Goal: Task Accomplishment & Management: Manage account settings

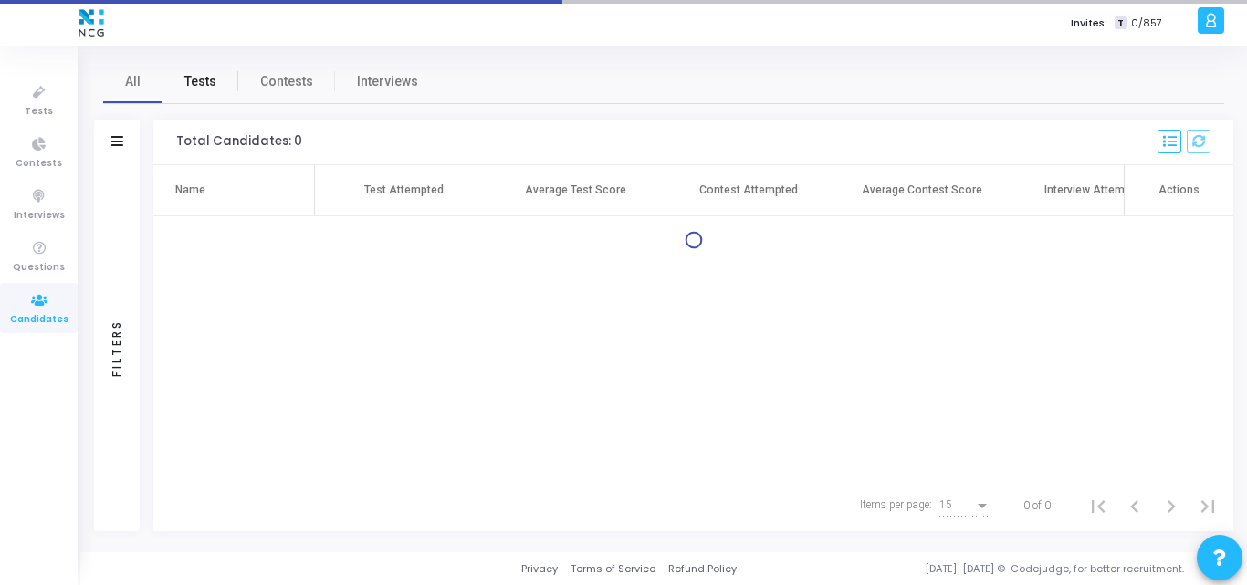
click at [199, 88] on span "Tests" at bounding box center [200, 81] width 32 height 19
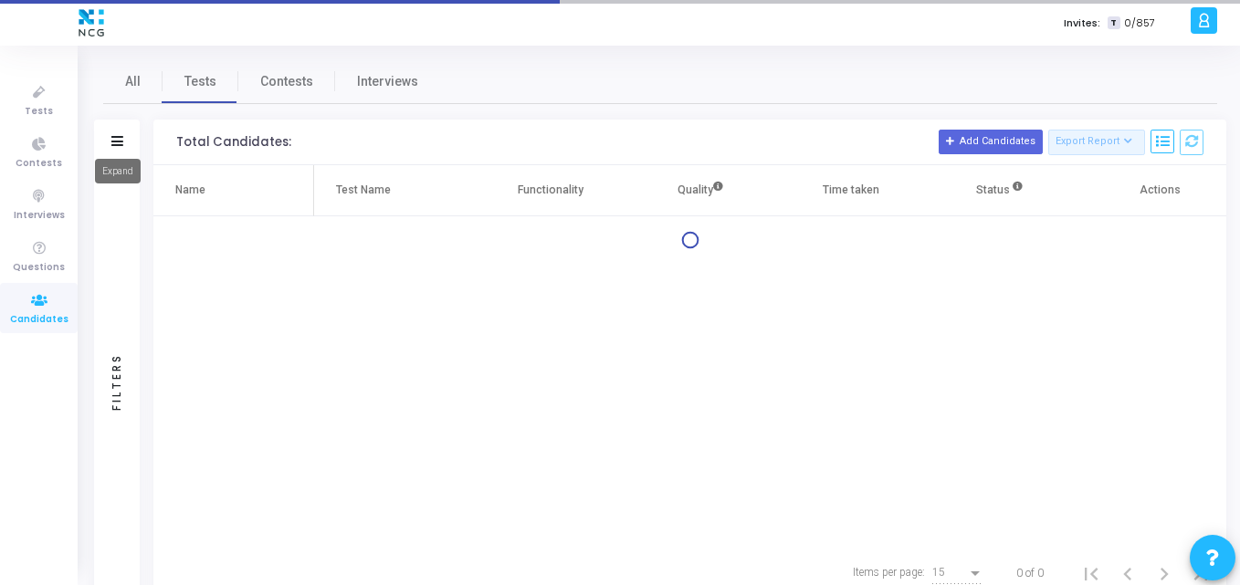
click at [120, 139] on icon at bounding box center [117, 141] width 12 height 10
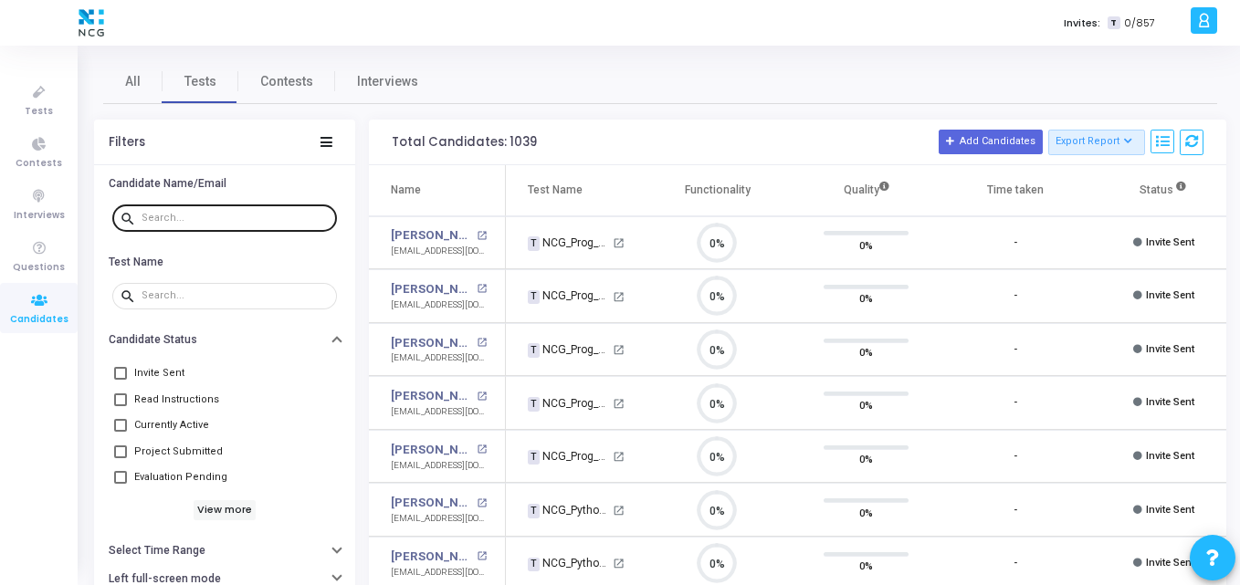
click at [207, 211] on div at bounding box center [236, 217] width 188 height 29
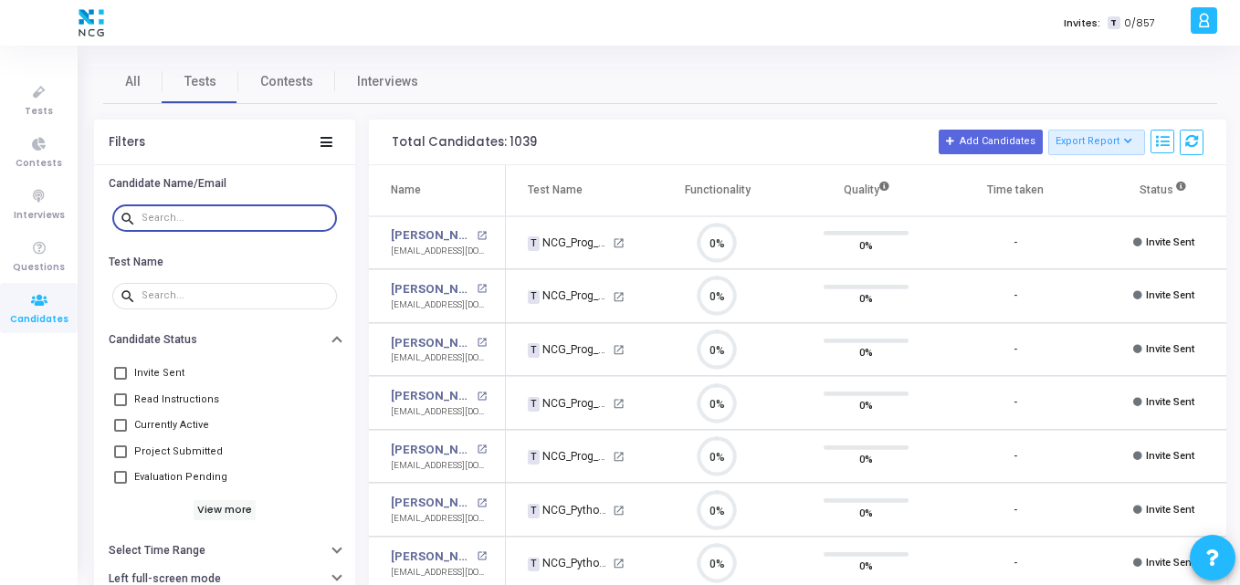
paste input "rajeshreddyp05@gmail.com"
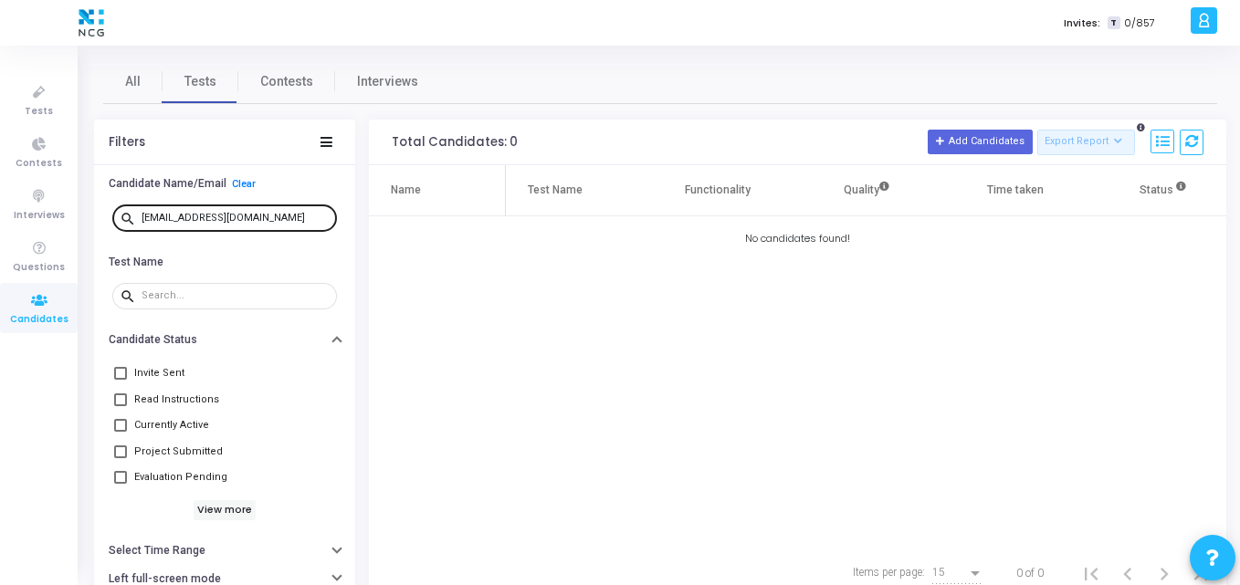
click at [280, 216] on div "rajeshreddyp05@gmail.com" at bounding box center [236, 217] width 188 height 29
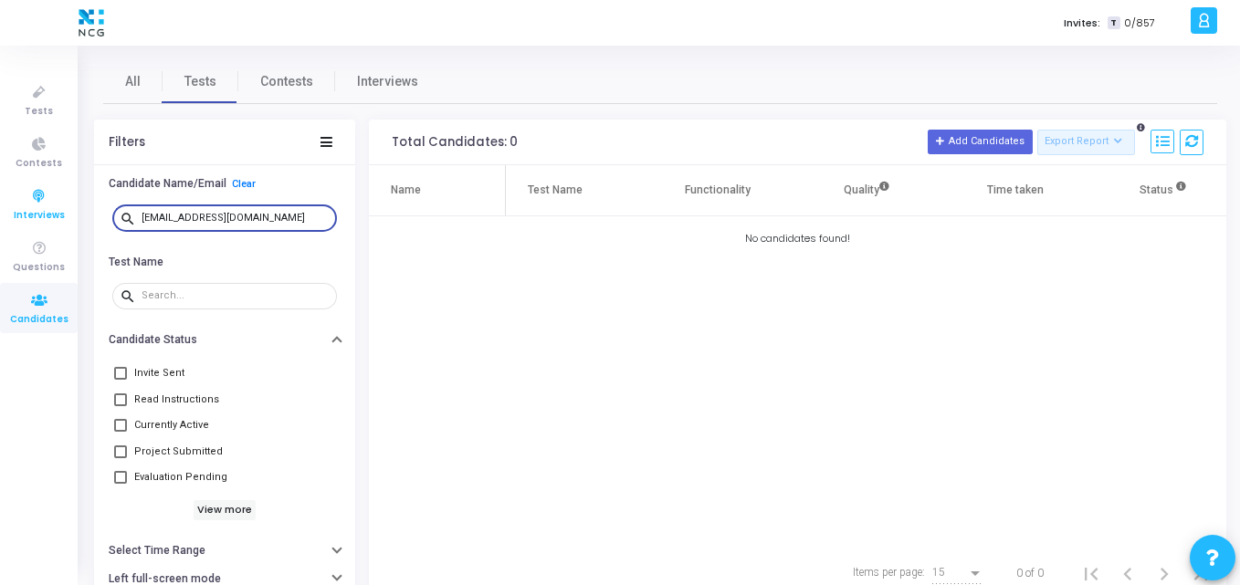
drag, startPoint x: 280, startPoint y: 216, endPoint x: 33, endPoint y: 228, distance: 247.8
click at [33, 228] on div "Tests Contests Interviews Questions Candidates Invites: T 0/857 K Kajal Setting…" at bounding box center [620, 292] width 1240 height 585
paste input "syedshuaibmohammad"
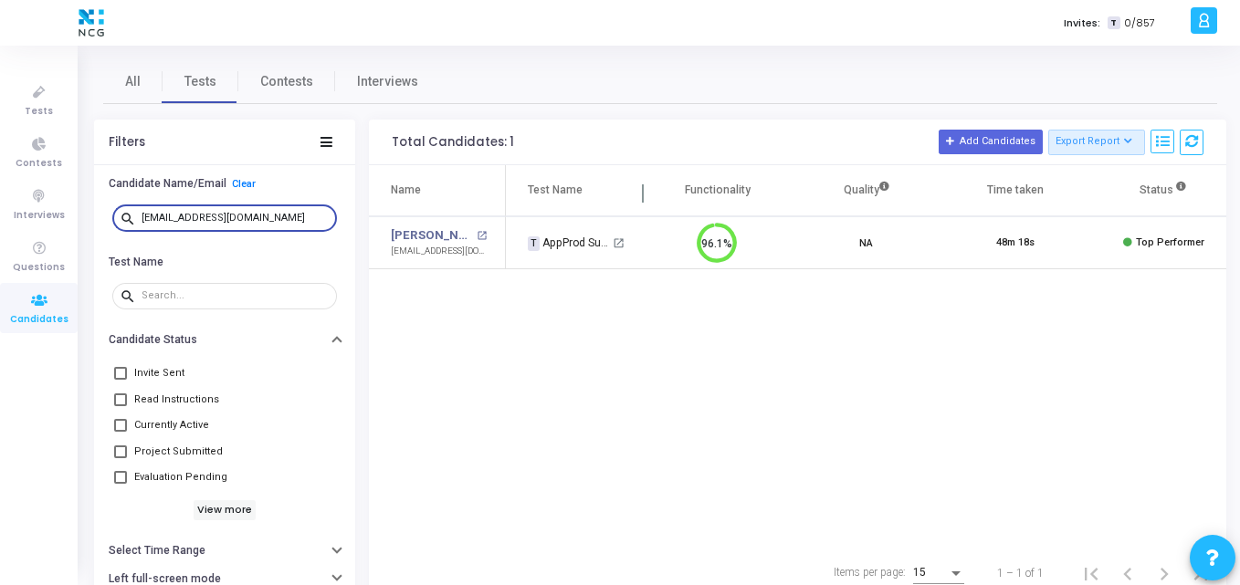
scroll to position [8, 8]
drag, startPoint x: 317, startPoint y: 214, endPoint x: 292, endPoint y: 211, distance: 24.8
click at [292, 211] on div "syedshuaibmohammad@gmail.com" at bounding box center [236, 217] width 188 height 29
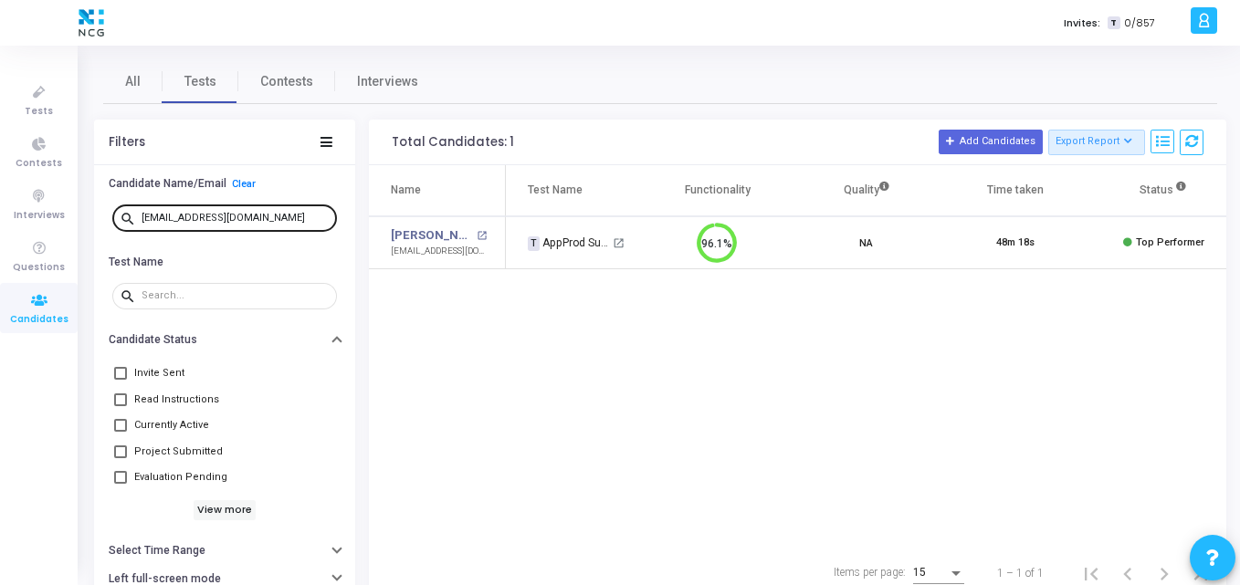
click at [292, 211] on div "syedshuaibmohammad@gmail.com" at bounding box center [236, 217] width 188 height 29
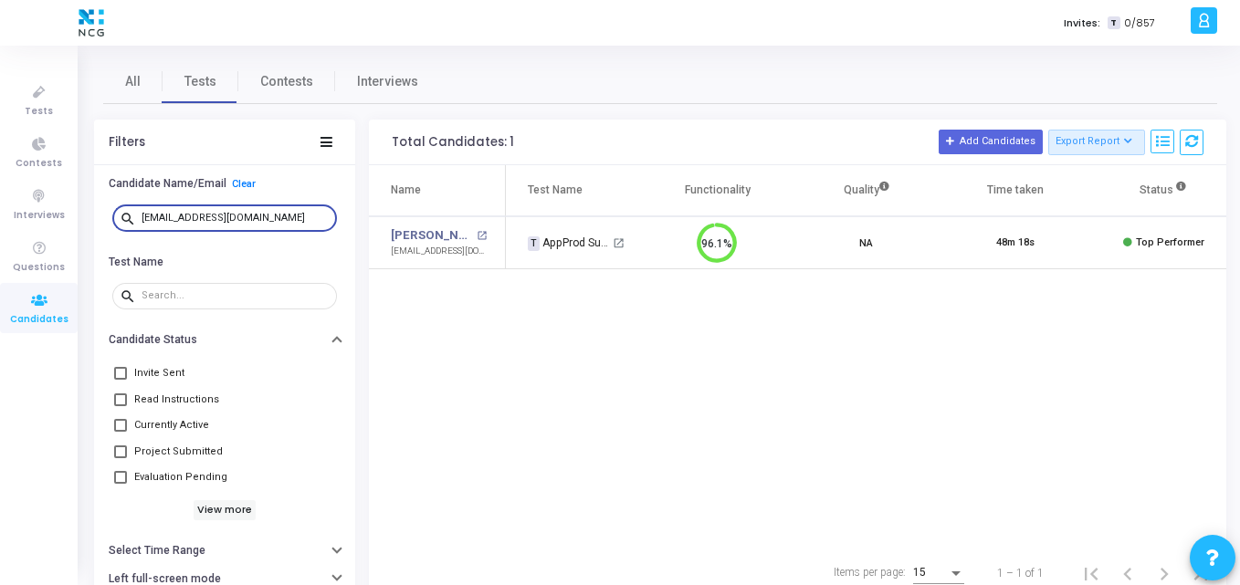
click at [303, 213] on input "syedshuaibmohammad@gmail.com" at bounding box center [236, 218] width 188 height 11
drag, startPoint x: 303, startPoint y: 212, endPoint x: 52, endPoint y: 226, distance: 251.5
click at [52, 226] on div "Tests Contests Interviews Questions Candidates Invites: T 0/857 K Kajal Setting…" at bounding box center [620, 292] width 1240 height 585
paste input "jejireddy.orcl18"
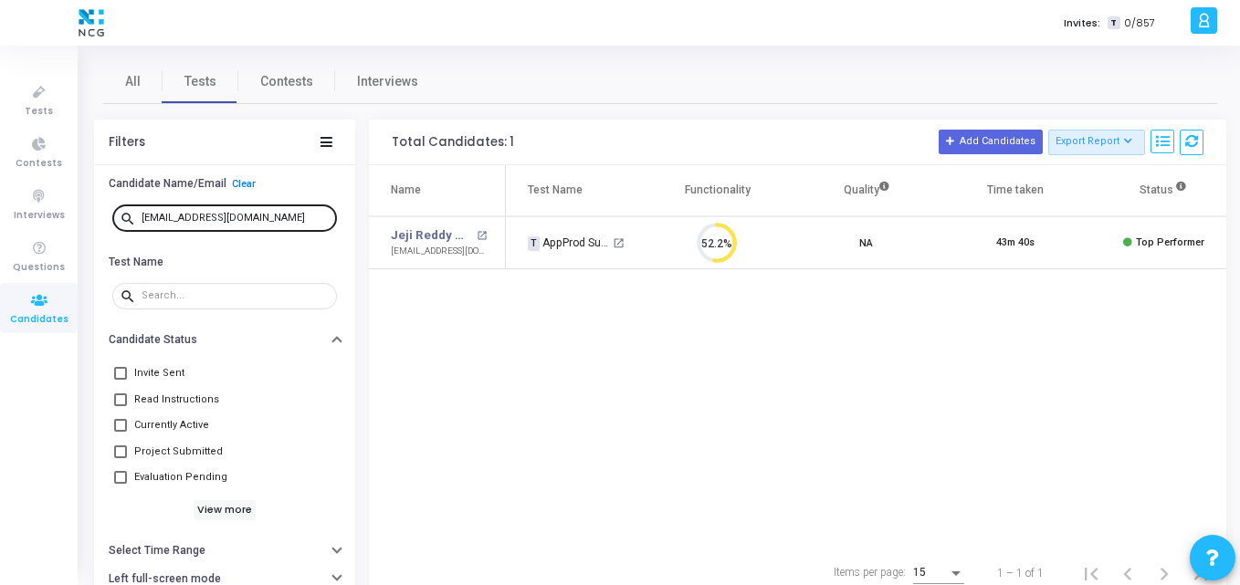
click at [273, 210] on div "jejireddy.orcl18@gmail.com" at bounding box center [236, 217] width 188 height 29
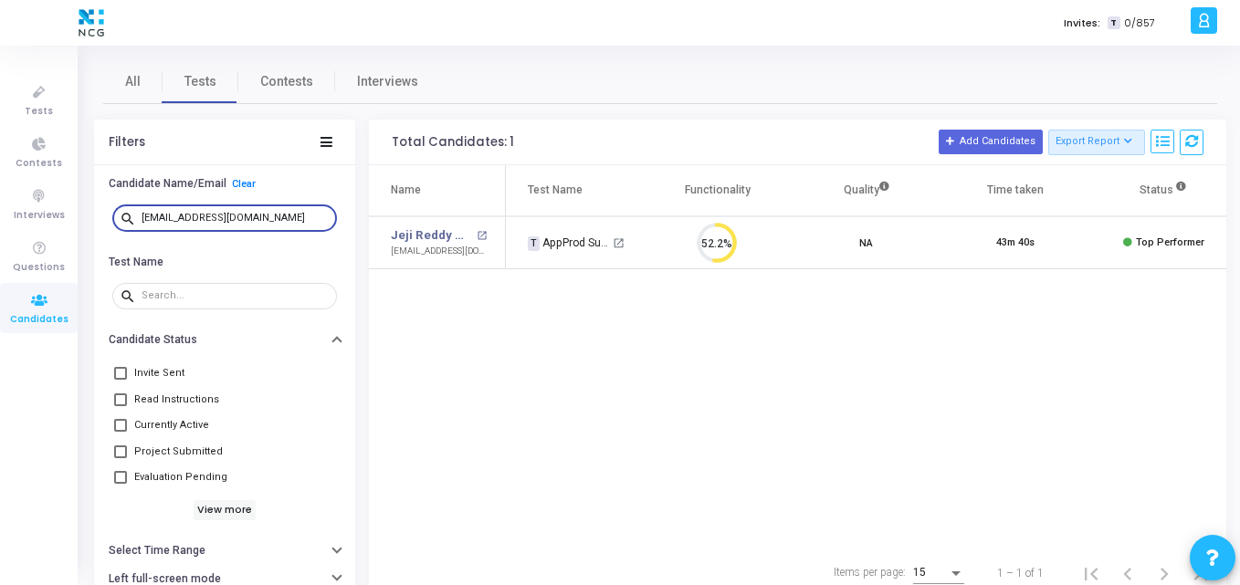
click at [273, 210] on div "jejireddy.orcl18@gmail.com" at bounding box center [236, 217] width 188 height 29
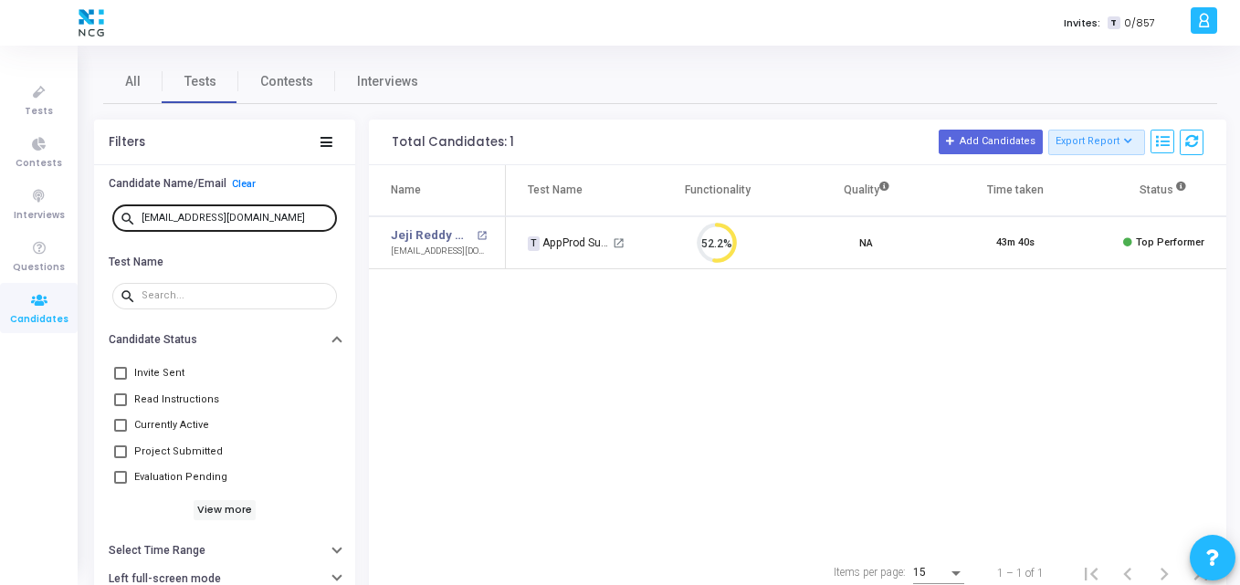
click at [273, 210] on div "jejireddy.orcl18@gmail.com" at bounding box center [236, 217] width 188 height 29
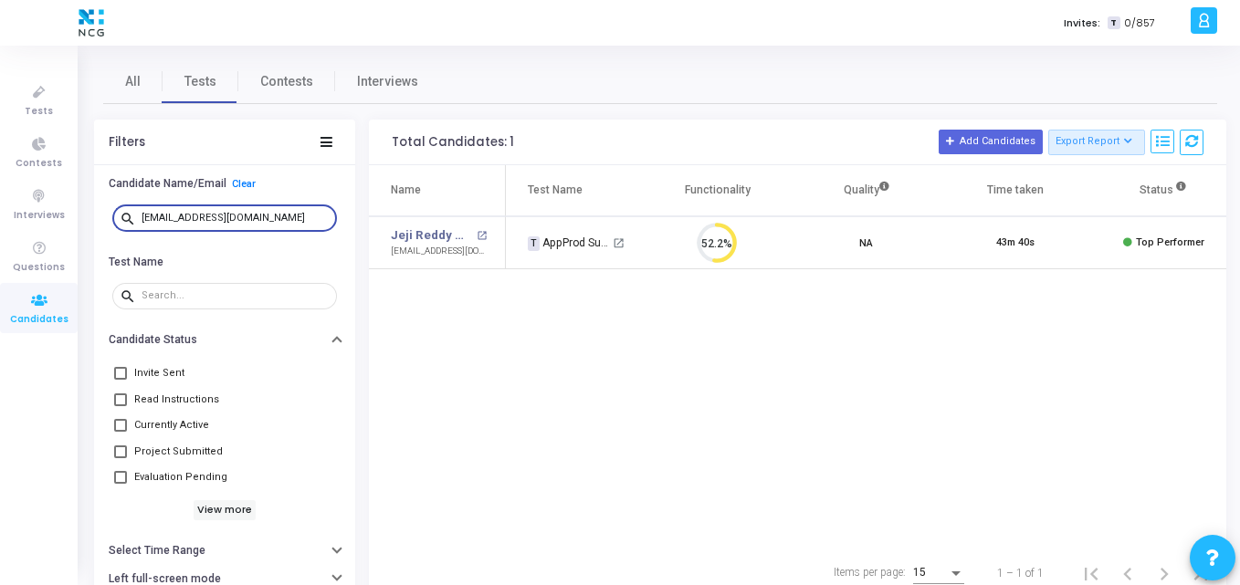
paste input "swarnendra.kumar13@gmail.com"
drag, startPoint x: 282, startPoint y: 217, endPoint x: 26, endPoint y: 213, distance: 256.6
click at [26, 213] on div "Tests Contests Interviews Questions Candidates Invites: T 0/857 K Kajal Setting…" at bounding box center [620, 292] width 1240 height 585
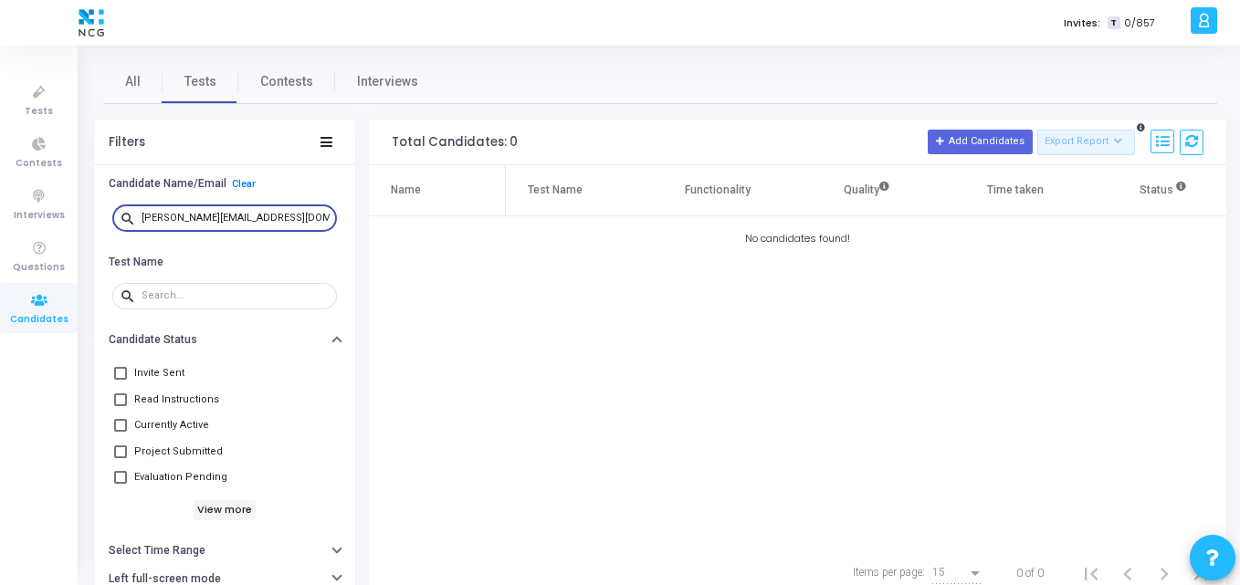
type input "swarnendra.kumar13@gmail.com"
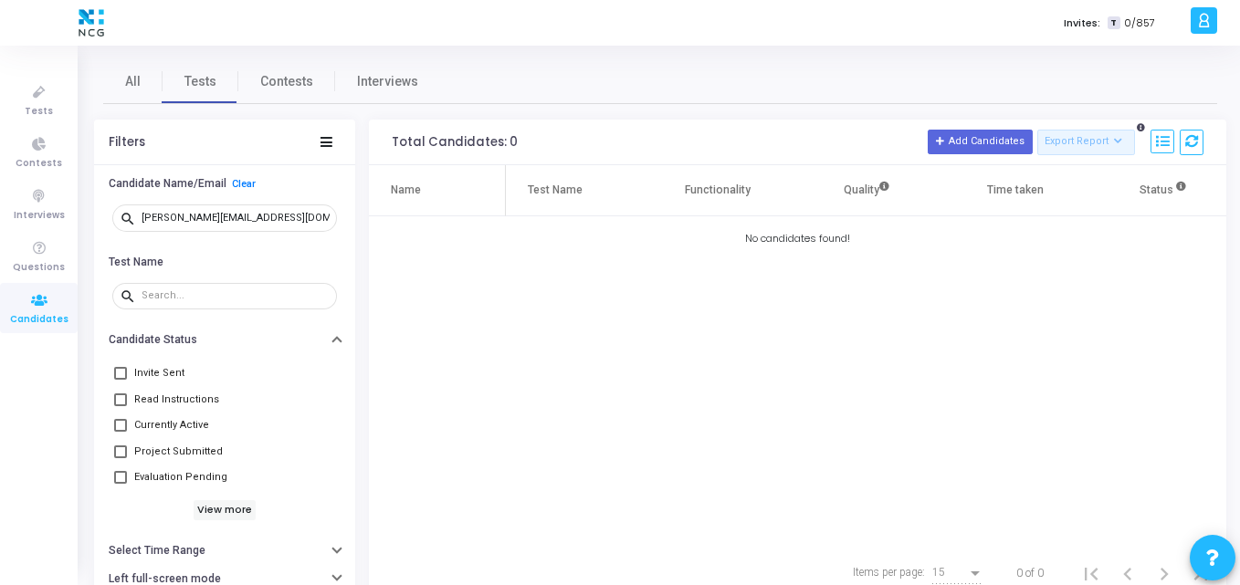
click at [657, 415] on div "Name Test Name Functionality Quality Time taken Status Actions No candidates fo…" at bounding box center [797, 356] width 857 height 383
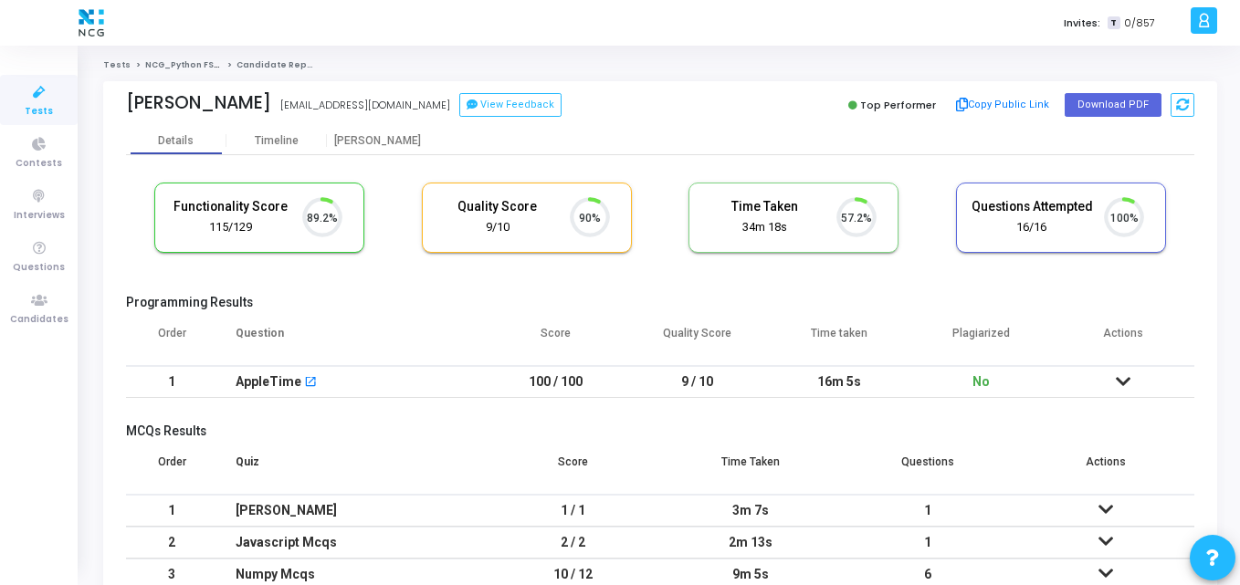
scroll to position [38, 47]
click at [1109, 112] on button "Download PDF" at bounding box center [1113, 105] width 97 height 24
